Goal: Task Accomplishment & Management: Manage account settings

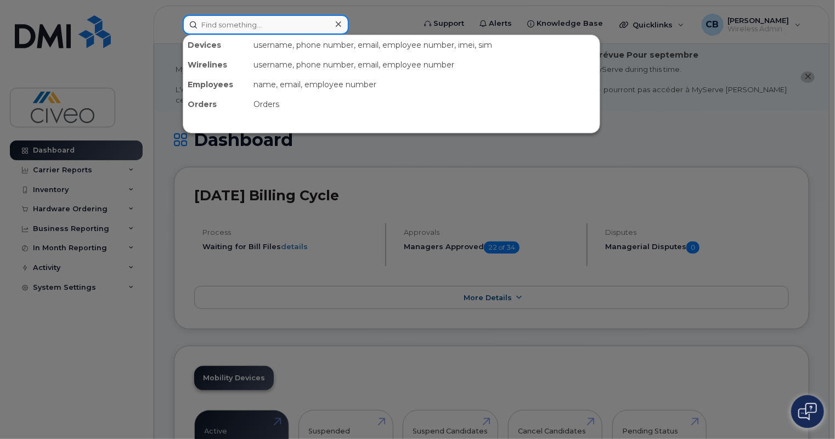
click at [280, 33] on input at bounding box center [266, 25] width 166 height 20
paste input "Manu Bajaj"
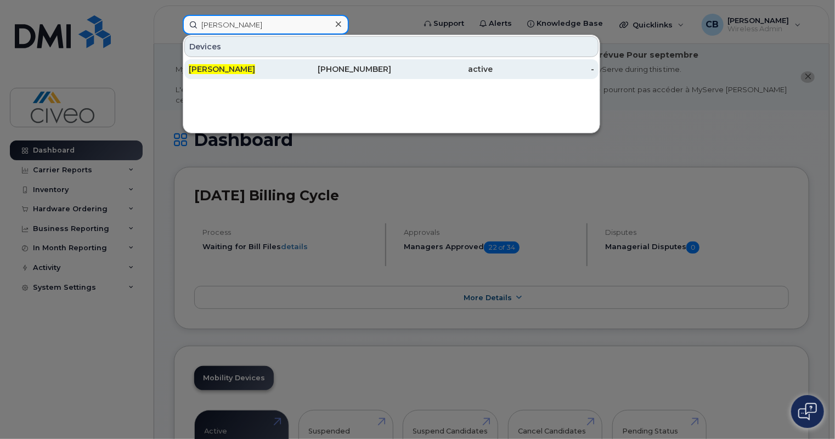
type input "Manu Bajaj"
click at [279, 66] on div "[PERSON_NAME]" at bounding box center [239, 69] width 101 height 11
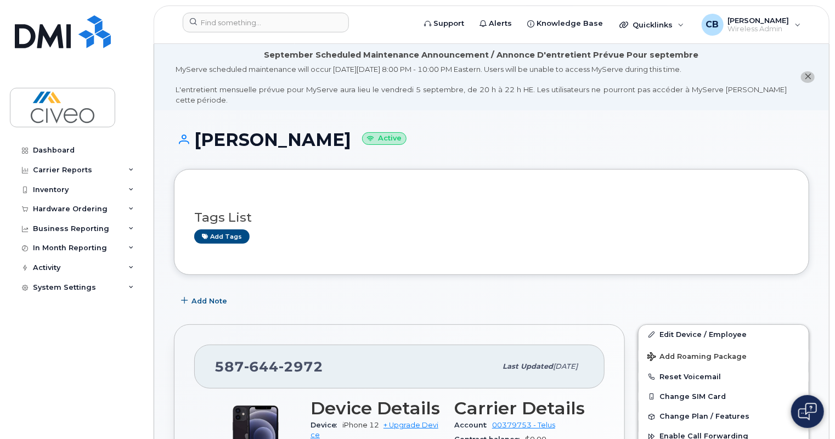
scroll to position [189, 0]
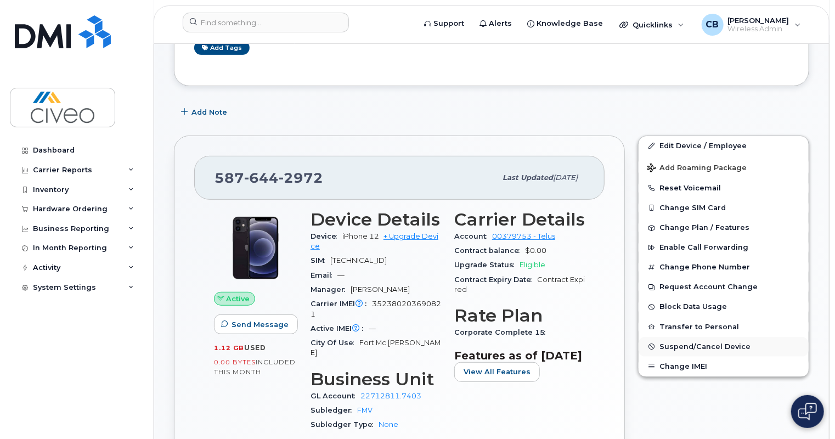
click at [693, 342] on span "Suspend/Cancel Device" at bounding box center [704, 346] width 91 height 8
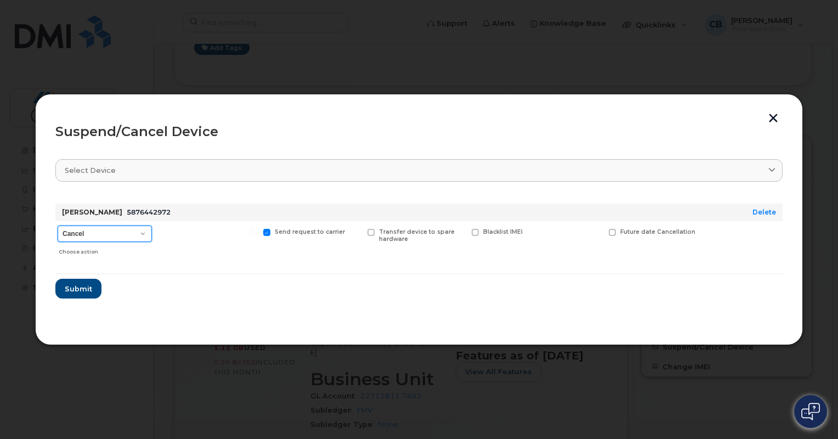
click at [126, 233] on select "Cancel Suspend - Reduced Rate Suspend - Full Rate Suspend - Lost Device/Stolen …" at bounding box center [105, 233] width 94 height 16
select select "[object Object]"
click at [58, 225] on select "Cancel Suspend - Reduced Rate Suspend - Full Rate Suspend - Lost Device/Stolen …" at bounding box center [105, 233] width 94 height 16
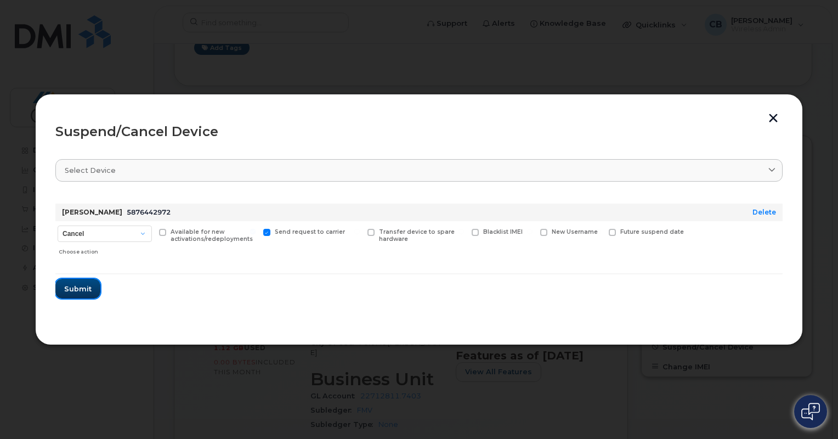
click at [86, 284] on span "Submit" at bounding box center [77, 289] width 27 height 10
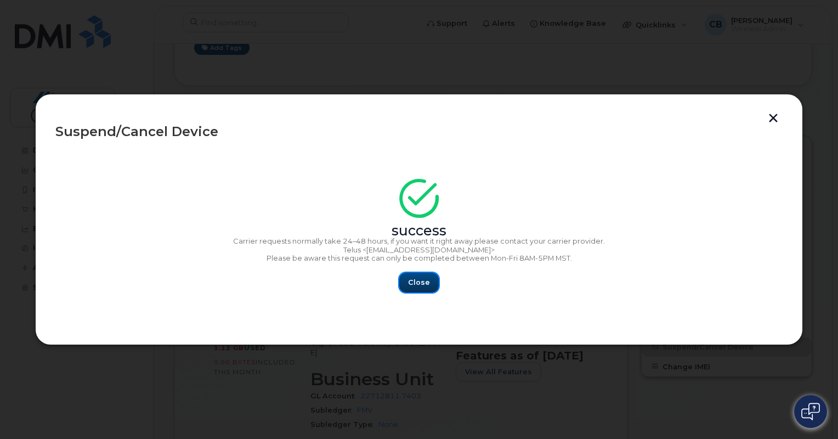
click at [417, 291] on button "Close" at bounding box center [418, 283] width 39 height 20
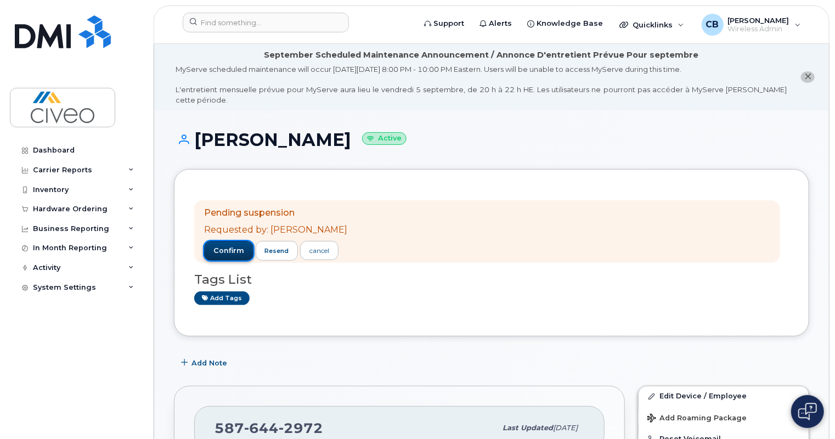
click at [227, 246] on span "confirm" at bounding box center [228, 251] width 31 height 10
